Goal: Information Seeking & Learning: Learn about a topic

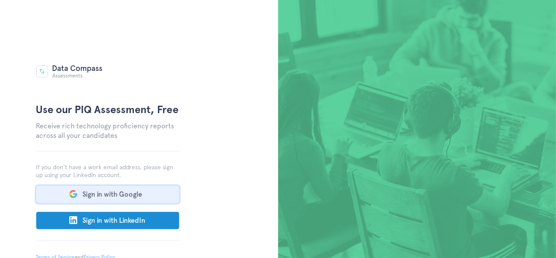
click at [112, 197] on button "Sign in with Google" at bounding box center [107, 194] width 143 height 17
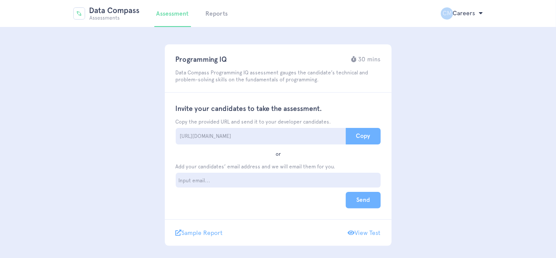
click at [104, 14] on img at bounding box center [106, 13] width 66 height 13
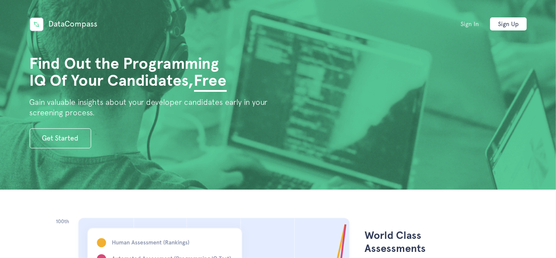
click at [466, 21] on link "Sign In" at bounding box center [469, 23] width 37 height 13
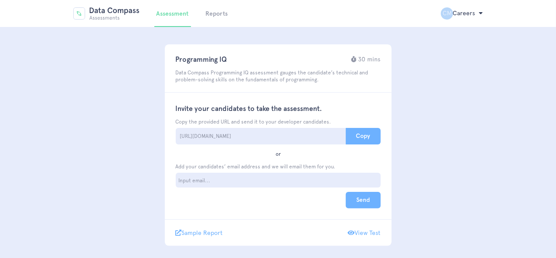
click at [213, 10] on link "Reports" at bounding box center [217, 13] width 22 height 7
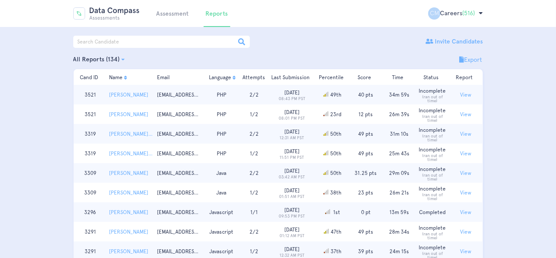
click at [465, 136] on button "View" at bounding box center [465, 134] width 29 height 9
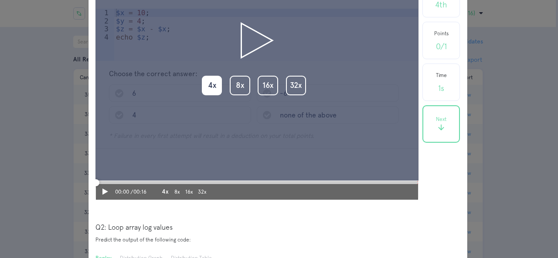
scroll to position [479, 0]
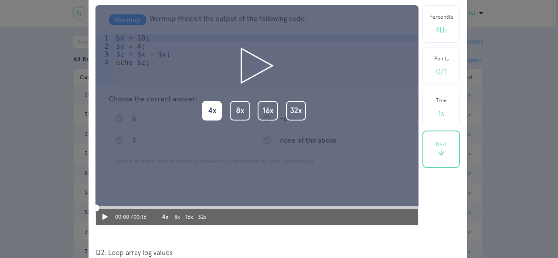
click at [258, 72] on img "button" at bounding box center [257, 65] width 33 height 37
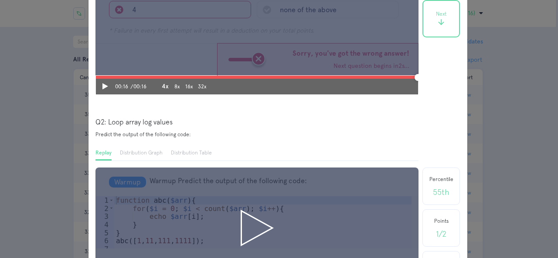
scroll to position [697, 0]
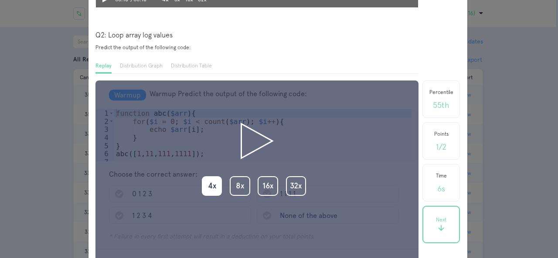
click at [253, 144] on img "button" at bounding box center [257, 140] width 33 height 37
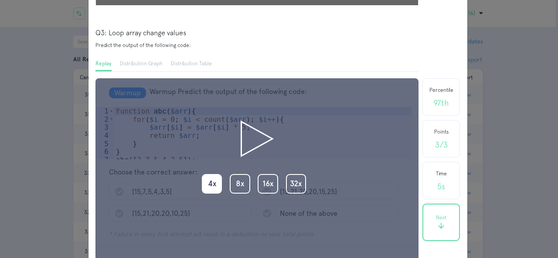
scroll to position [1046, 0]
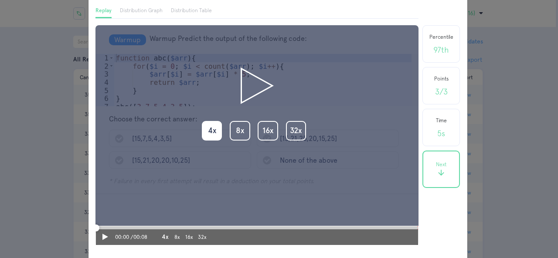
click at [247, 97] on img "button" at bounding box center [257, 85] width 33 height 37
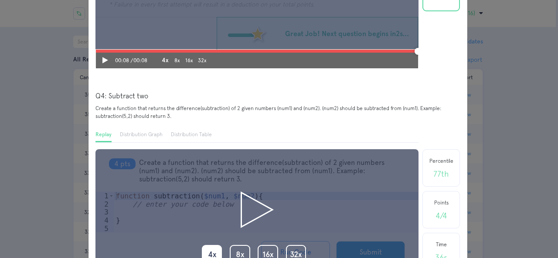
scroll to position [1264, 0]
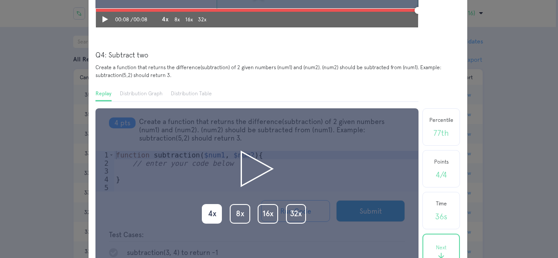
click at [248, 165] on img "button" at bounding box center [257, 169] width 33 height 37
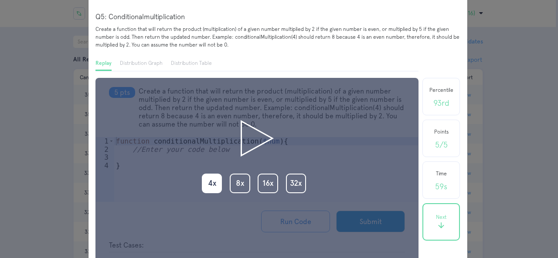
scroll to position [1656, 0]
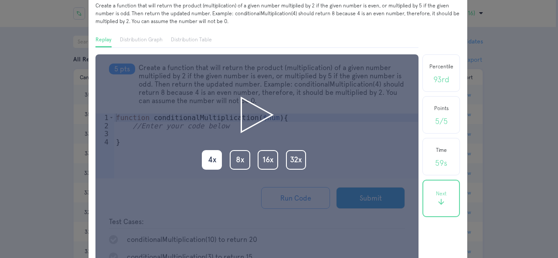
click at [260, 128] on img "button" at bounding box center [257, 115] width 33 height 37
